Goal: Task Accomplishment & Management: Use online tool/utility

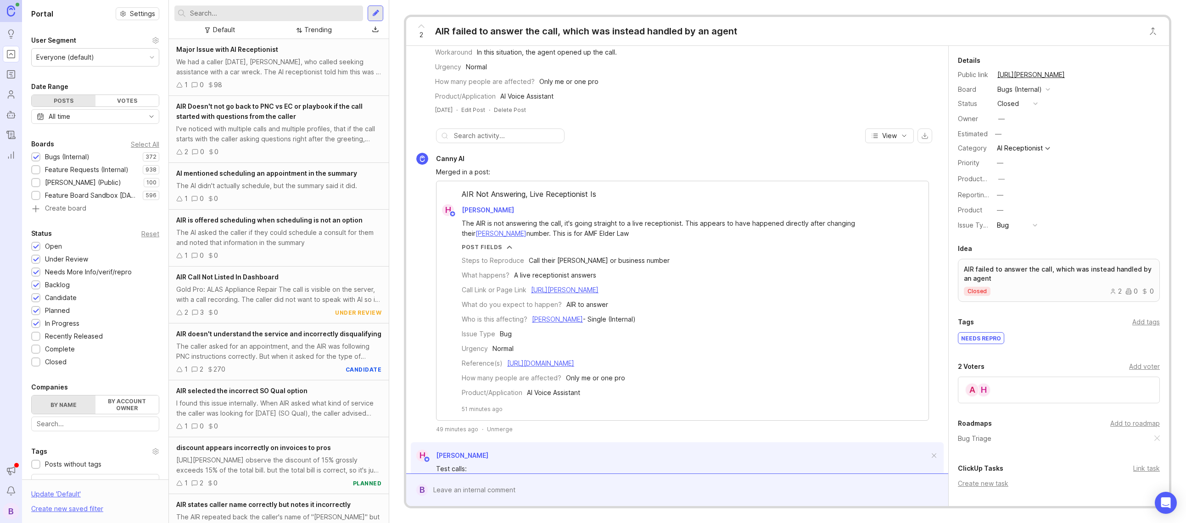
scroll to position [123, 0]
drag, startPoint x: 510, startPoint y: 441, endPoint x: 500, endPoint y: 430, distance: 14.6
click at [510, 439] on div "Canny AI Merged in a post: AIR Not Answering, Live Receptionist Is H [PERSON_NA…" at bounding box center [677, 432] width 542 height 567
click at [498, 426] on div "Unmerge" at bounding box center [500, 428] width 26 height 8
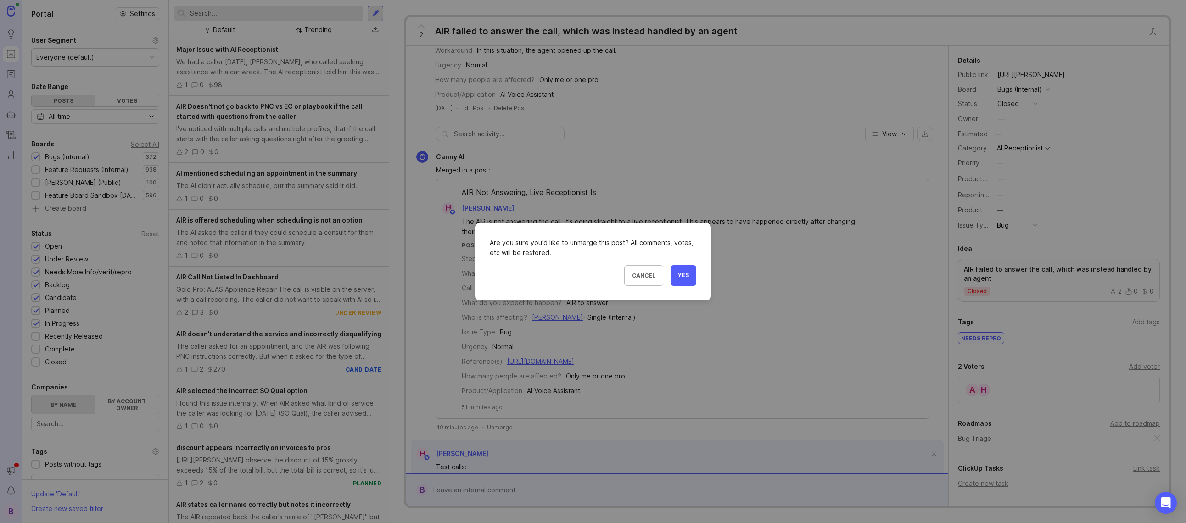
click at [685, 277] on span "Yes" at bounding box center [683, 276] width 11 height 8
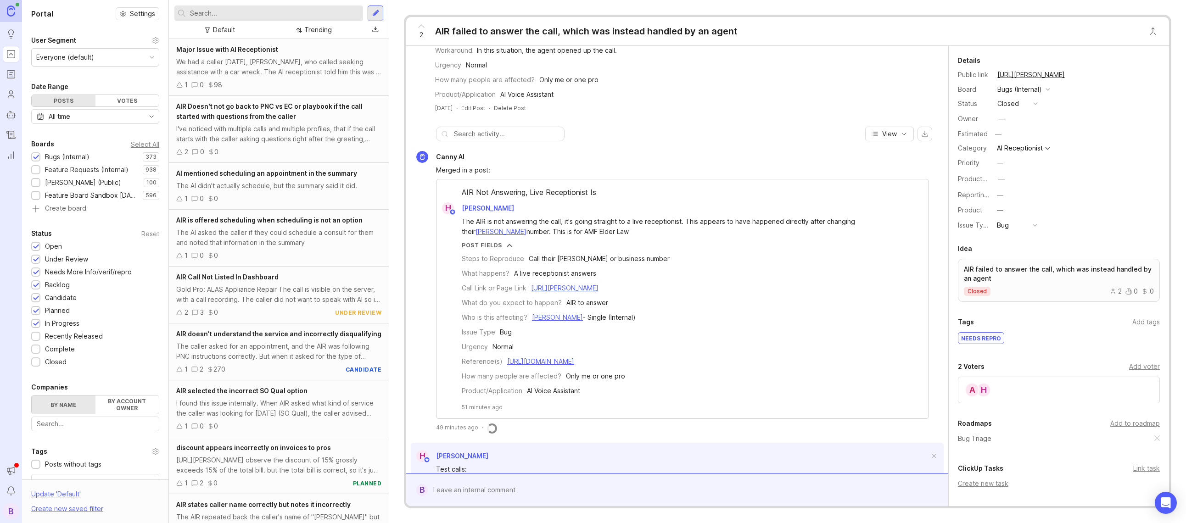
scroll to position [0, 0]
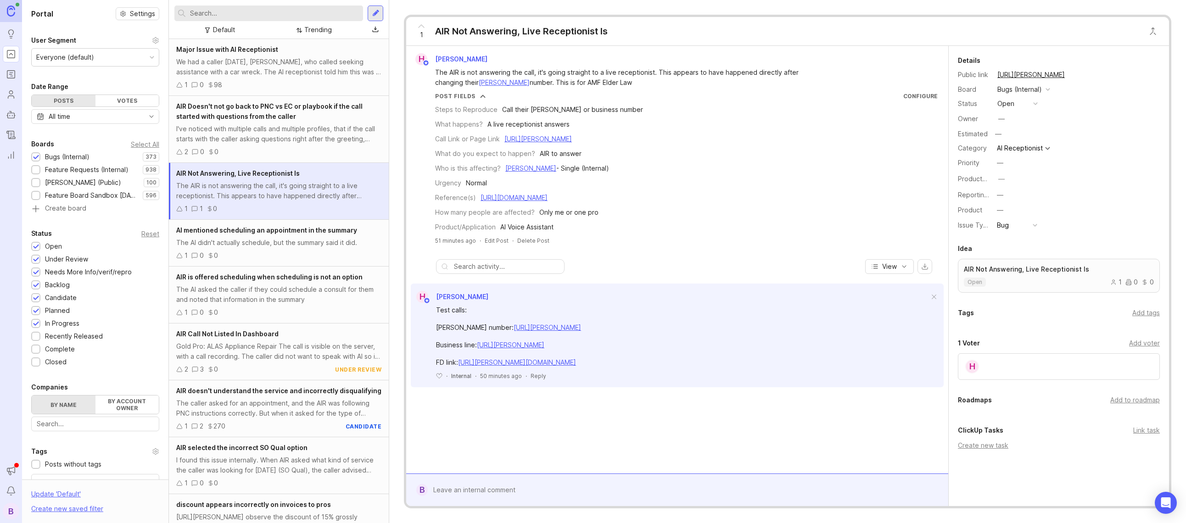
click at [581, 327] on link "[URL][PERSON_NAME]" at bounding box center [547, 328] width 67 height 8
